Goal: Task Accomplishment & Management: Use online tool/utility

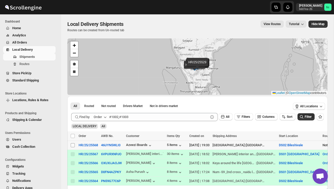
click at [72, 145] on input "Select shipment" at bounding box center [73, 145] width 4 height 4
checkbox input "true"
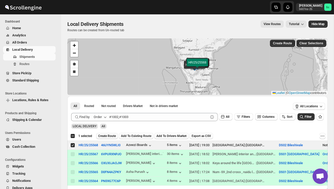
click at [109, 136] on span "Create Route" at bounding box center [107, 136] width 18 height 4
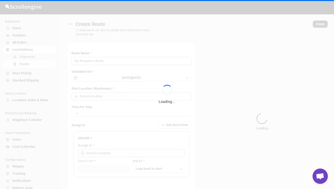
type input "Route - 11/08-0735"
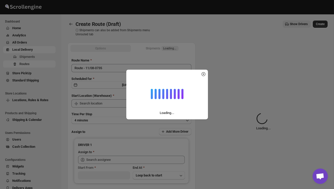
type input "DS02 Bileshivale"
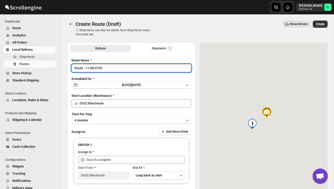
click at [110, 70] on input "Route - 11/08-0735" at bounding box center [132, 68] width 120 height 8
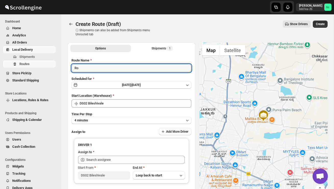
type input "R"
type input "Order no 25568"
click at [121, 118] on button "4 minutes" at bounding box center [132, 120] width 120 height 7
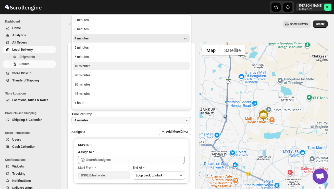
click at [109, 69] on button "10 minutes" at bounding box center [131, 66] width 117 height 8
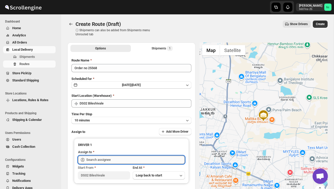
click at [105, 158] on input "text" at bounding box center [135, 159] width 99 height 8
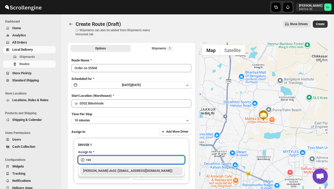
click at [117, 171] on div "[PERSON_NAME] ds02 ([EMAIL_ADDRESS][DOMAIN_NAME])" at bounding box center [131, 170] width 97 height 5
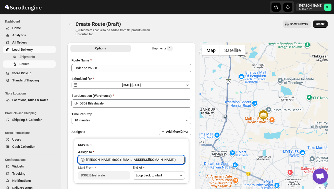
type input "[PERSON_NAME] ds02 ([EMAIL_ADDRESS][DOMAIN_NAME])"
click at [321, 24] on span "Create" at bounding box center [320, 24] width 9 height 4
